Goal: Find contact information: Find contact information

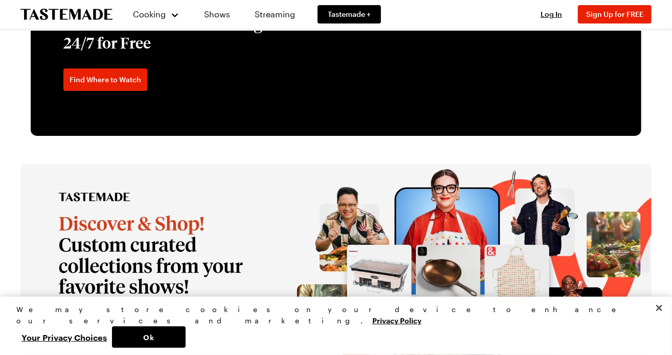
scroll to position [1994, 0]
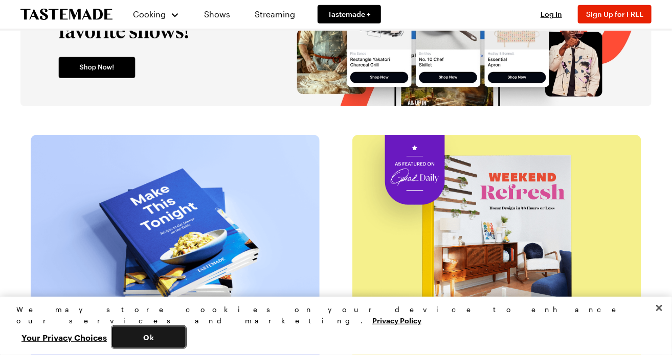
click at [186, 340] on button "Ok" at bounding box center [149, 337] width 74 height 21
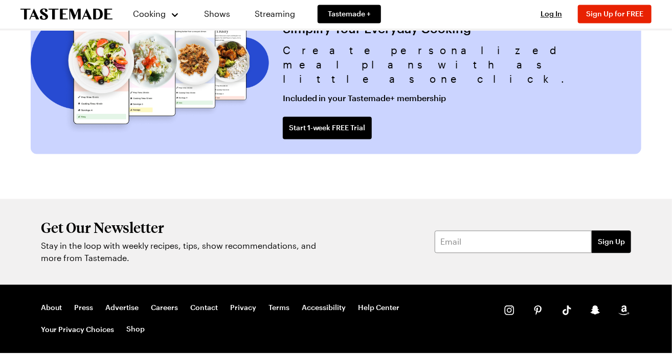
scroll to position [2553, 0]
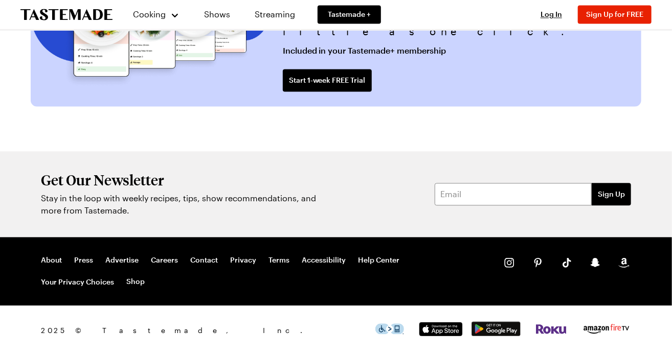
click at [82, 331] on span "2025 © Tastemade, Inc." at bounding box center [208, 330] width 334 height 11
copy span "Tastemade"
click at [202, 258] on link "Contact" at bounding box center [204, 260] width 28 height 9
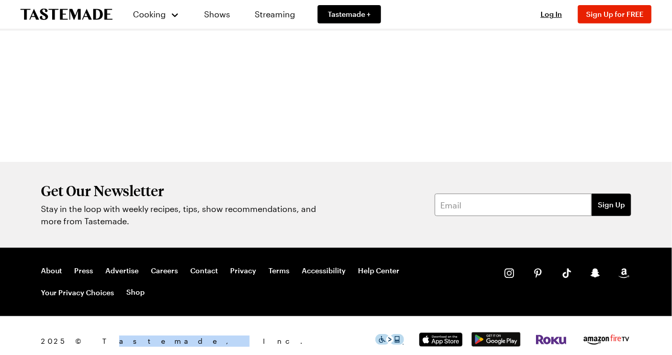
scroll to position [215, 0]
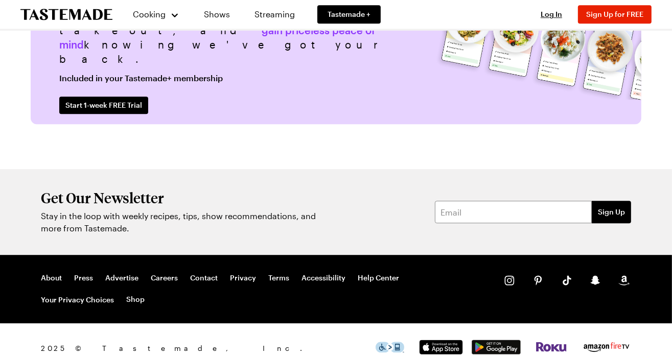
scroll to position [2553, 0]
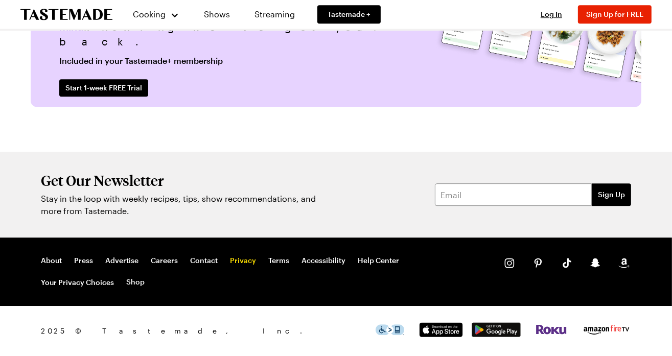
click at [235, 260] on link "Privacy" at bounding box center [243, 260] width 26 height 9
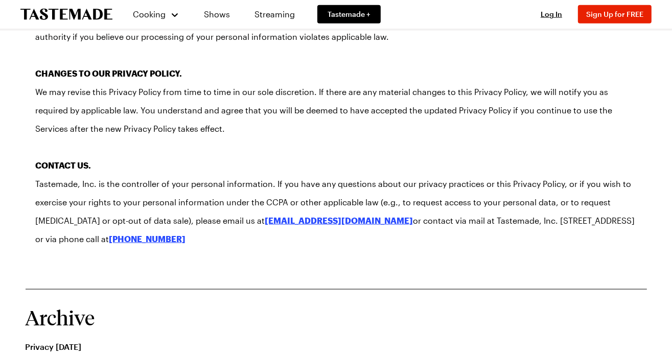
scroll to position [7941, 0]
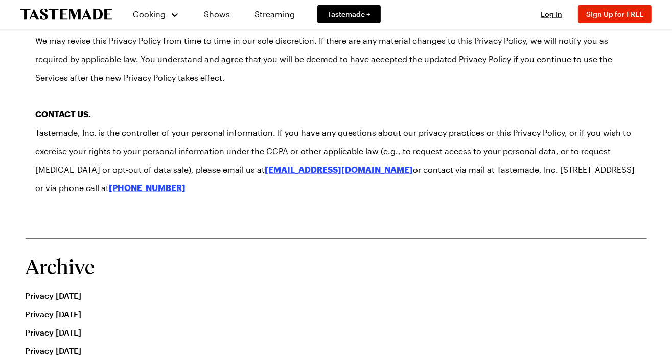
drag, startPoint x: 561, startPoint y: 94, endPoint x: 607, endPoint y: 94, distance: 46.5
click at [607, 124] on p "Tastemade, Inc. is the controller of your personal information. If you have any…" at bounding box center [336, 161] width 601 height 74
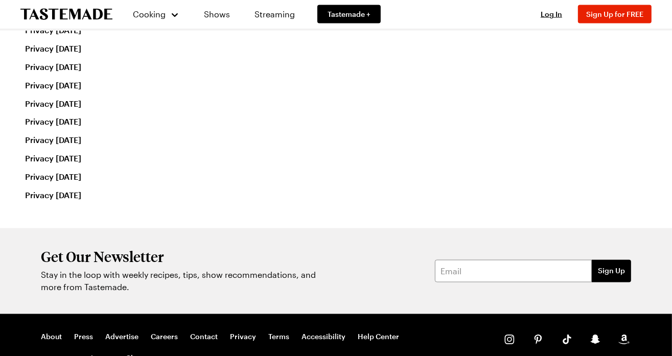
scroll to position [8300, 0]
